Goal: Task Accomplishment & Management: Manage account settings

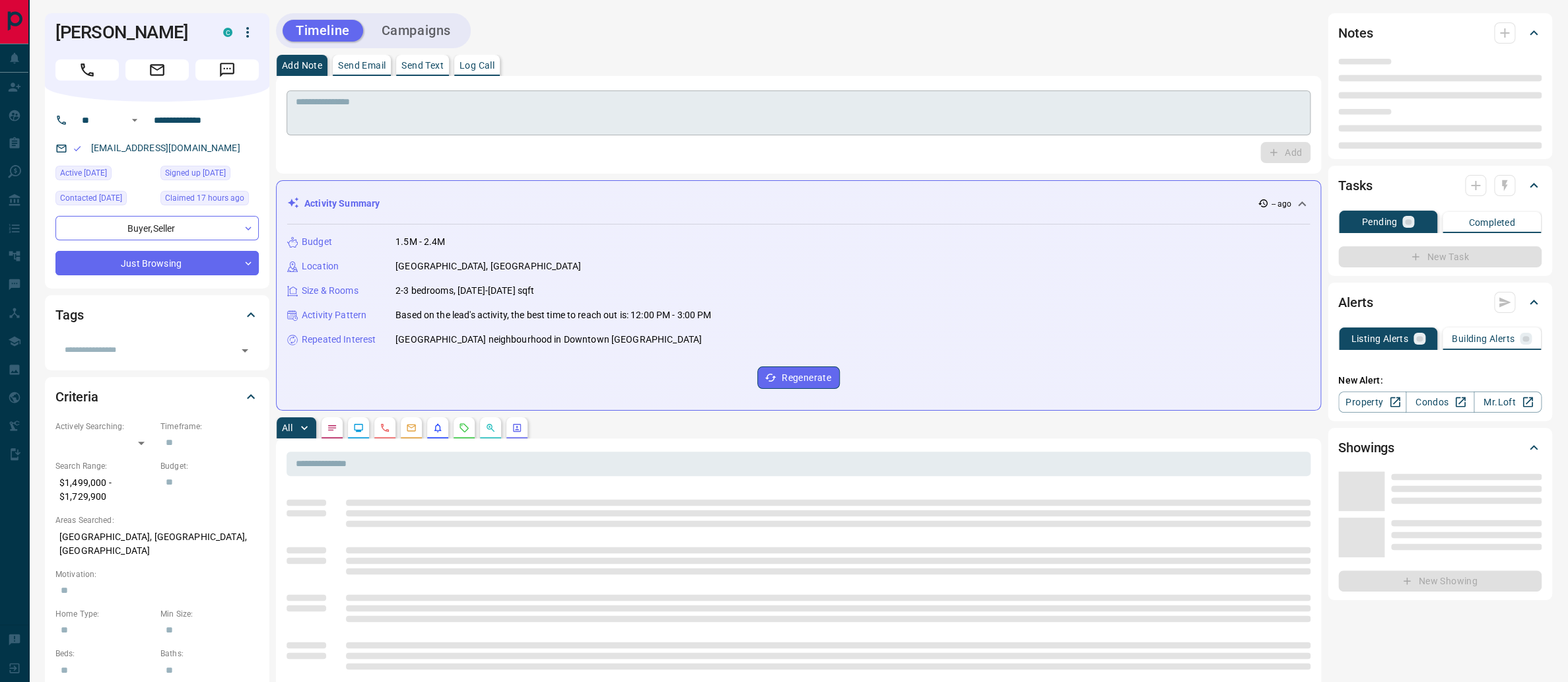
scroll to position [134, 0]
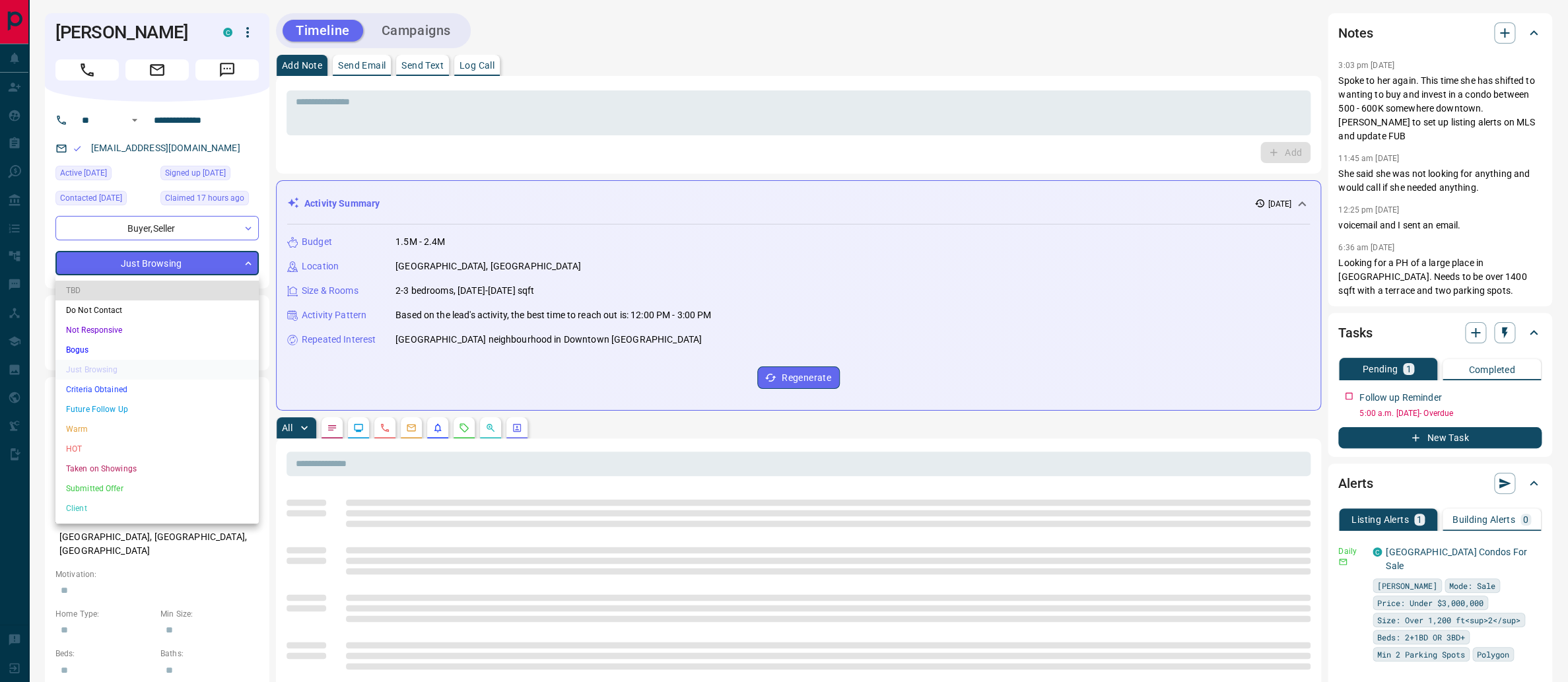
click at [212, 265] on body "**********" at bounding box center [784, 655] width 1568 height 1311
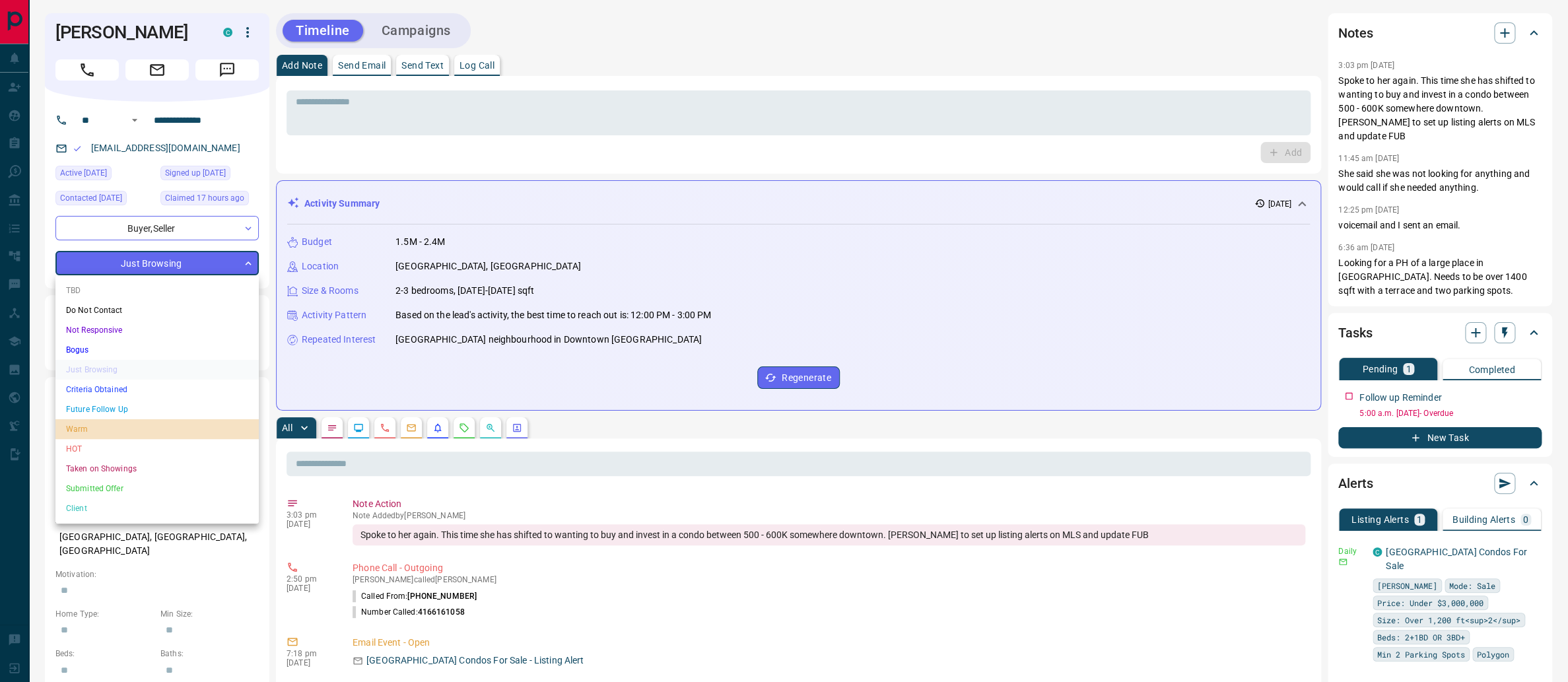
drag, startPoint x: 140, startPoint y: 426, endPoint x: 146, endPoint y: 423, distance: 6.7
click at [140, 426] on li "Warm" at bounding box center [156, 428] width 203 height 19
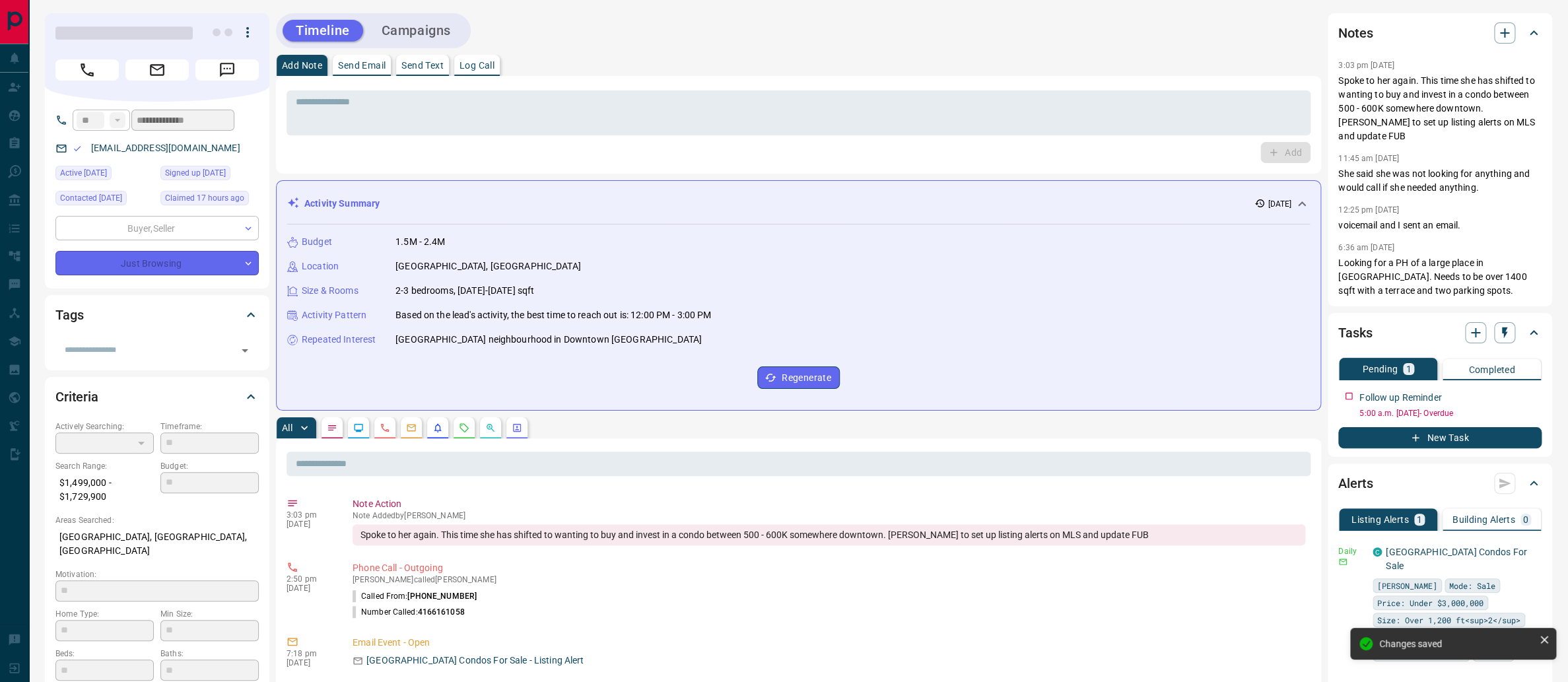
type input "*"
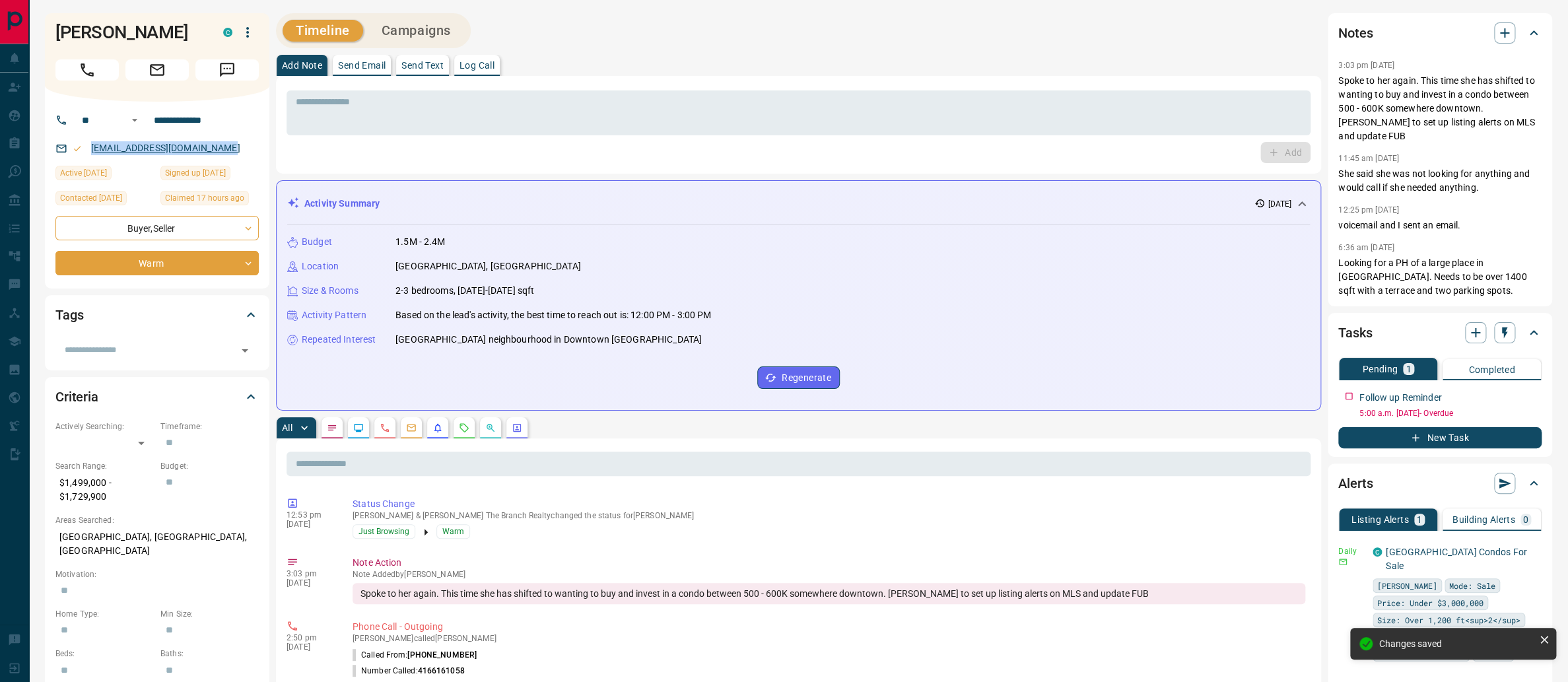
drag, startPoint x: 230, startPoint y: 148, endPoint x: 91, endPoint y: 147, distance: 139.0
type textarea "**********"
click at [90, 147] on div "[EMAIL_ADDRESS][DOMAIN_NAME]" at bounding box center [156, 147] width 203 height 22
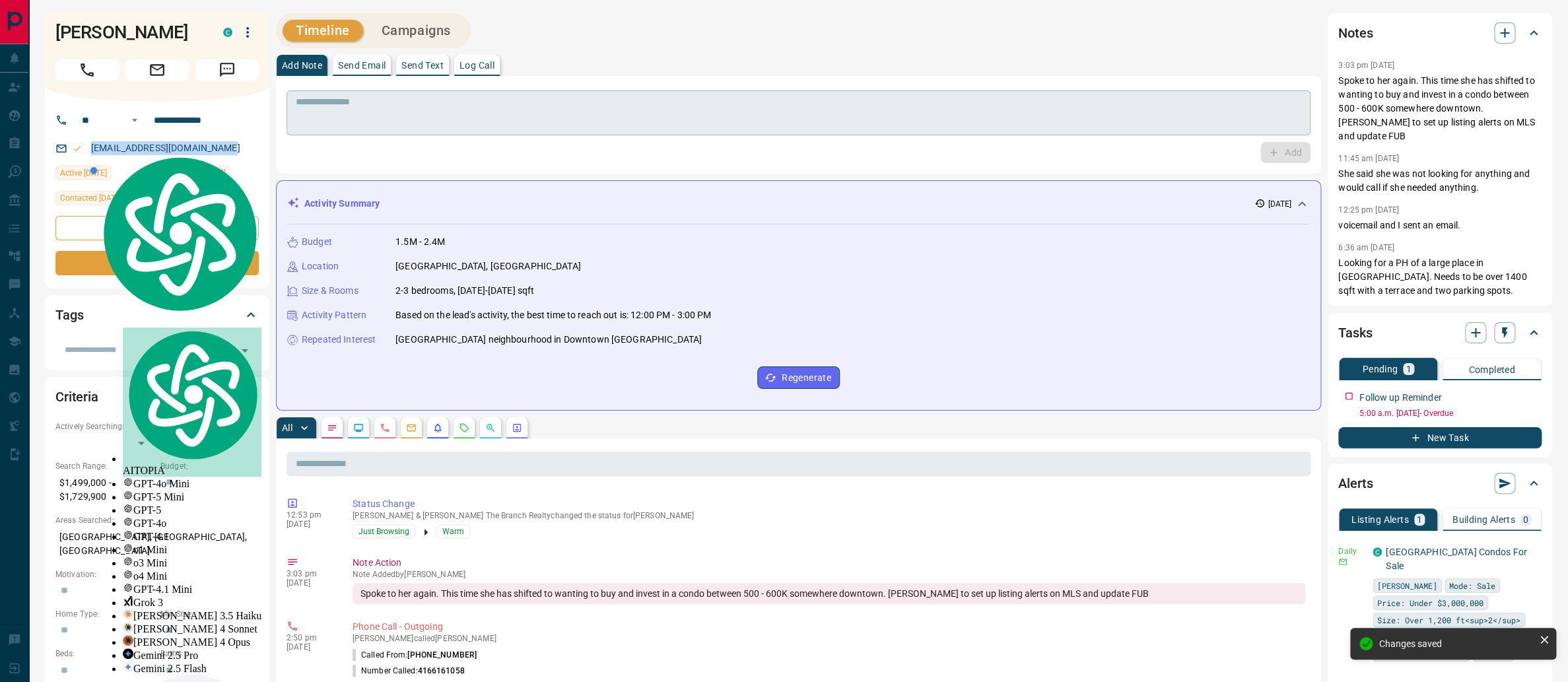
copy link "[EMAIL_ADDRESS][DOMAIN_NAME]"
click at [1499, 34] on icon "button" at bounding box center [1505, 33] width 16 height 16
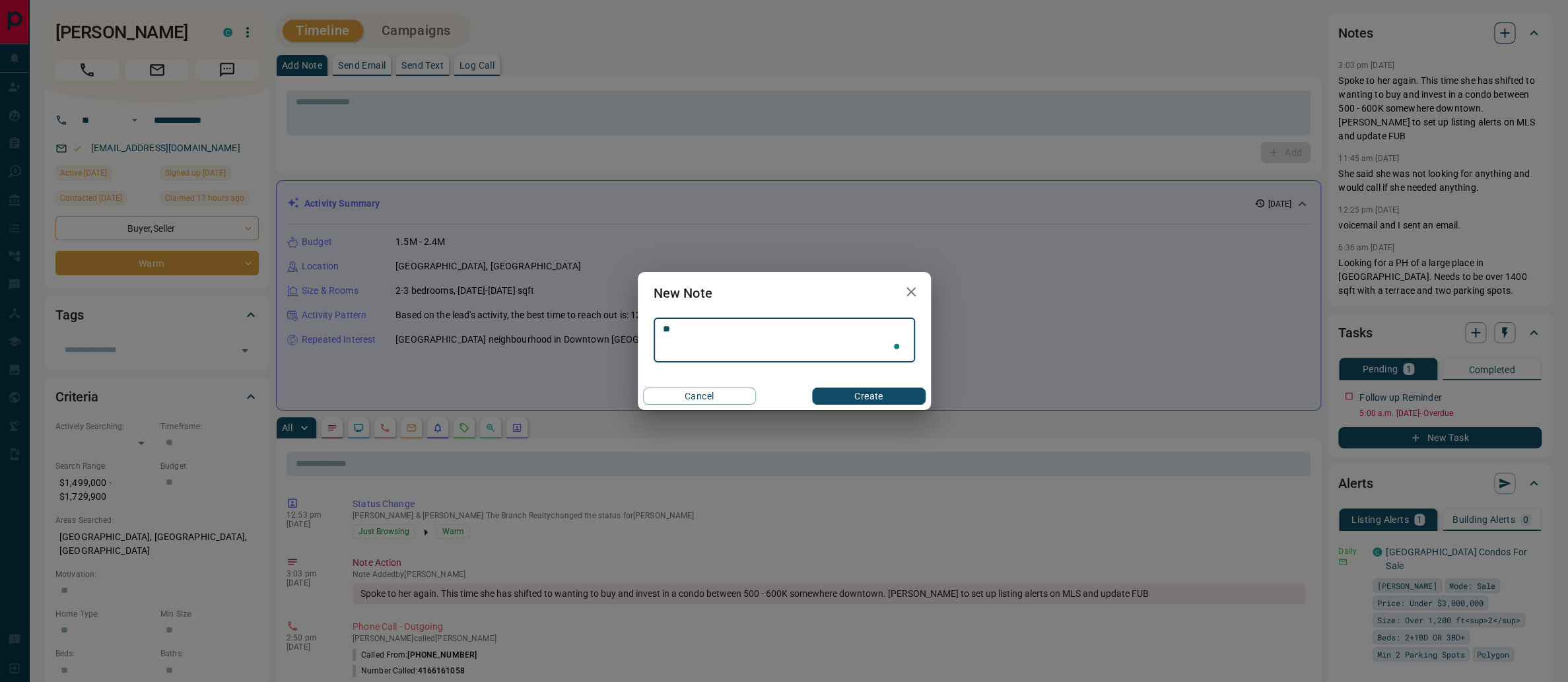
type textarea "*"
type textarea "**********"
click at [882, 394] on button "Create" at bounding box center [868, 395] width 113 height 17
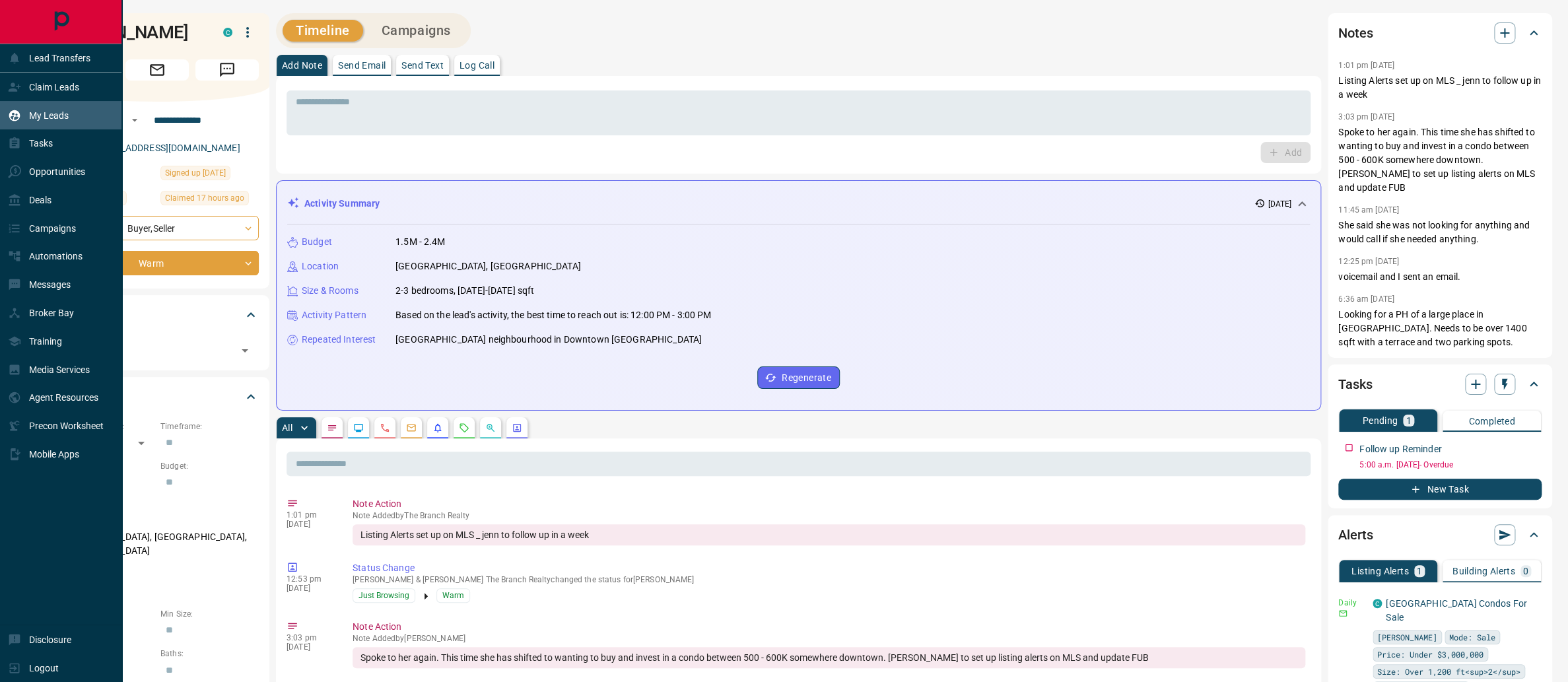
click at [44, 121] on p "My Leads" at bounding box center [49, 115] width 40 height 11
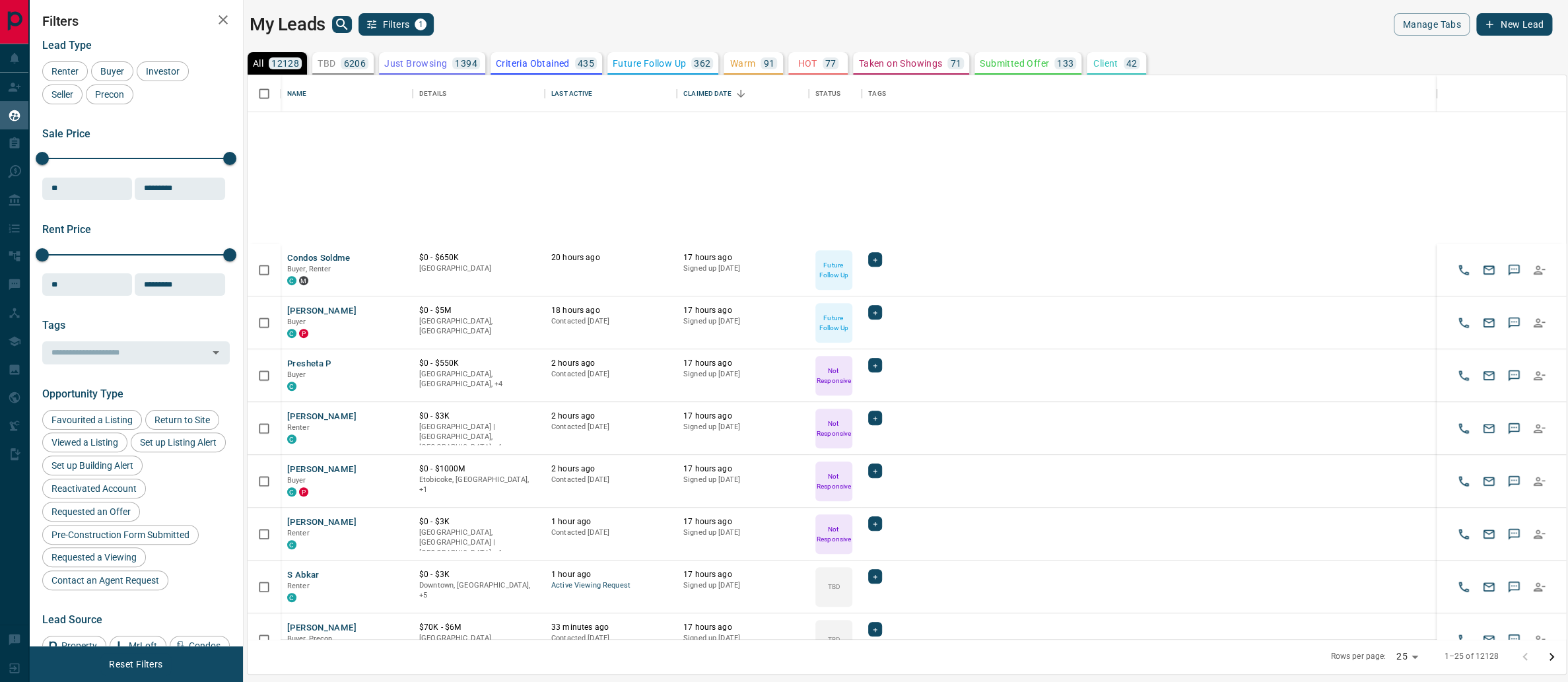
scroll to position [793, 0]
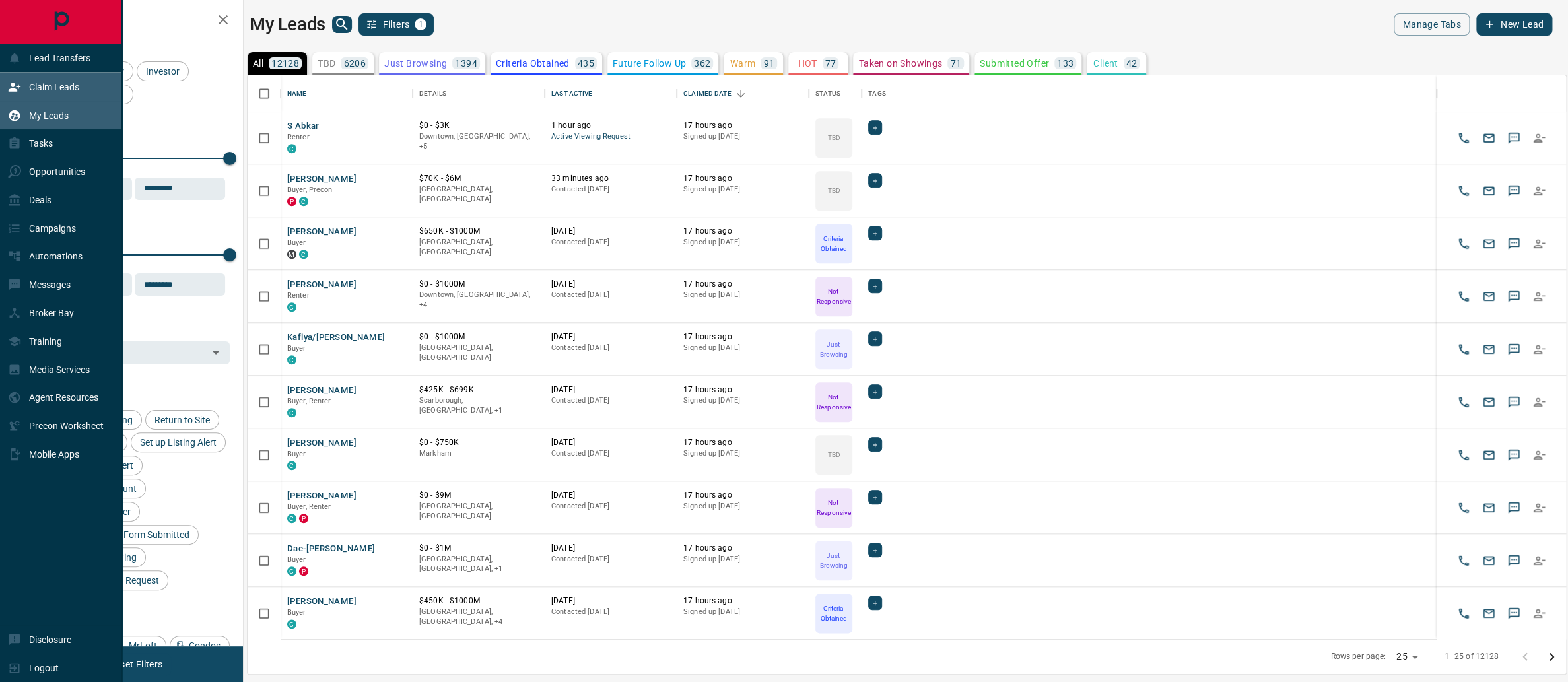
click at [24, 88] on div "Claim Leads" at bounding box center [44, 87] width 71 height 22
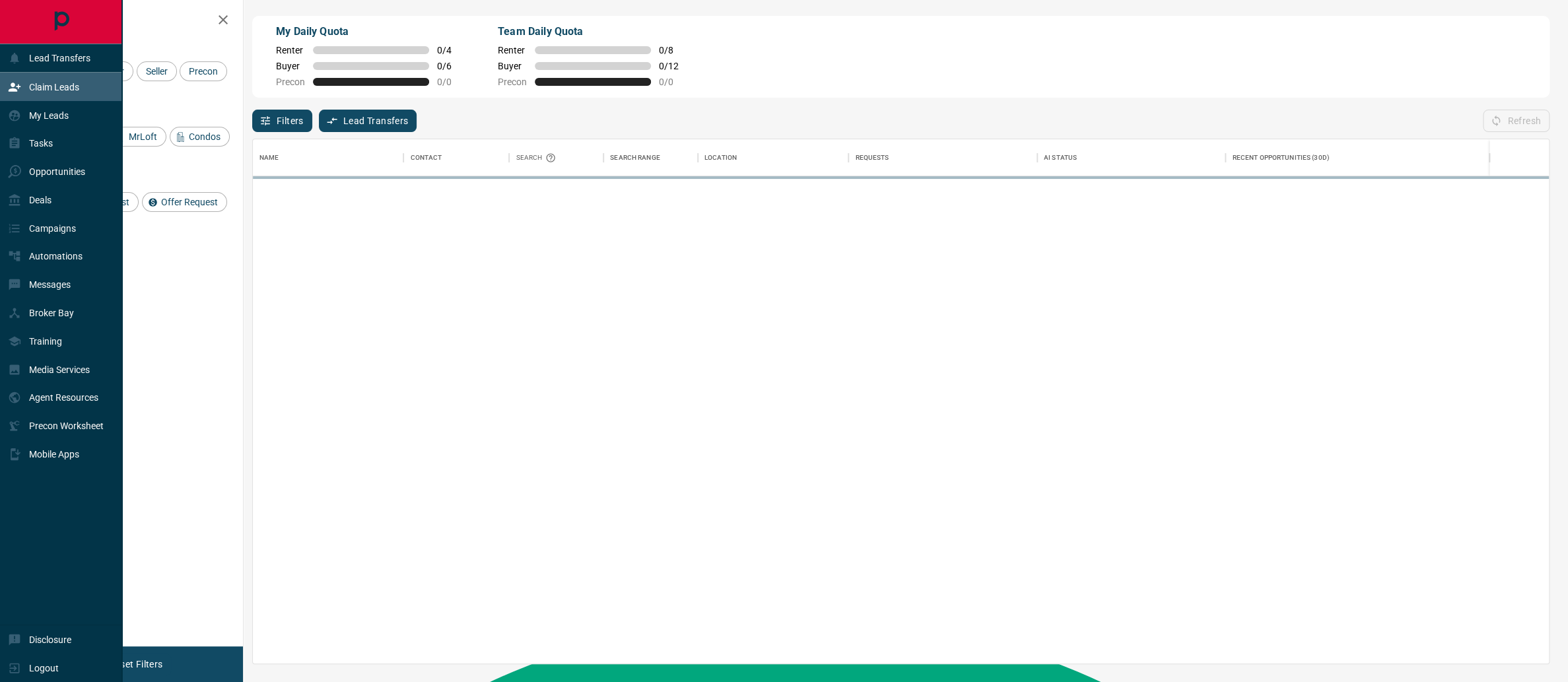
scroll to position [524, 1296]
